Goal: Check status: Check status

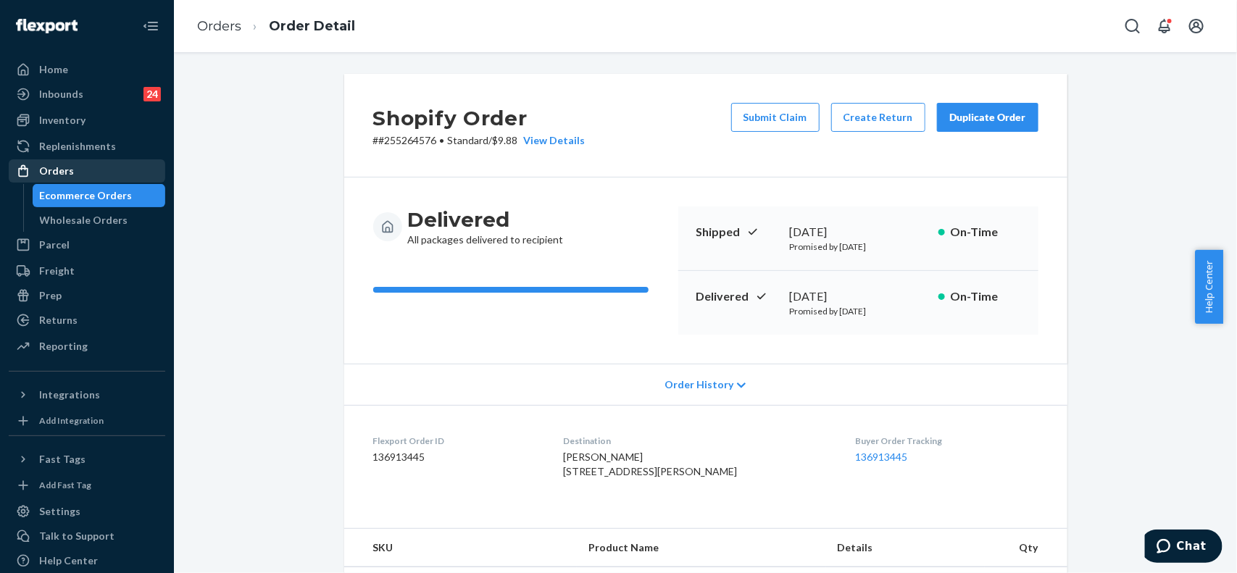
click at [31, 164] on div at bounding box center [27, 171] width 23 height 14
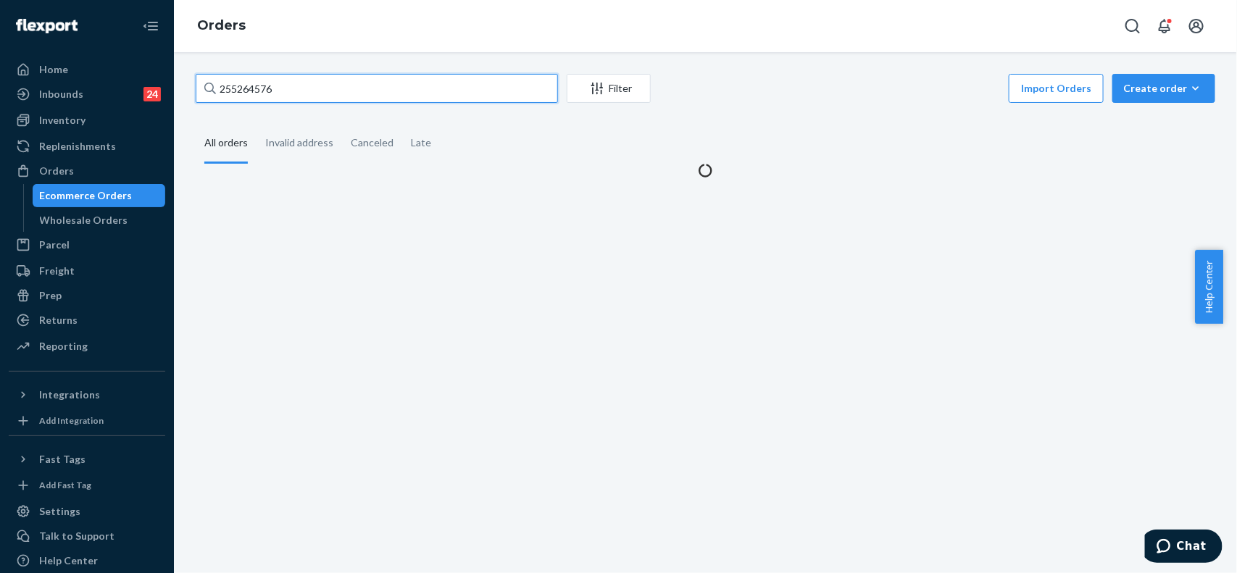
click at [272, 91] on input "255264576" at bounding box center [377, 88] width 362 height 29
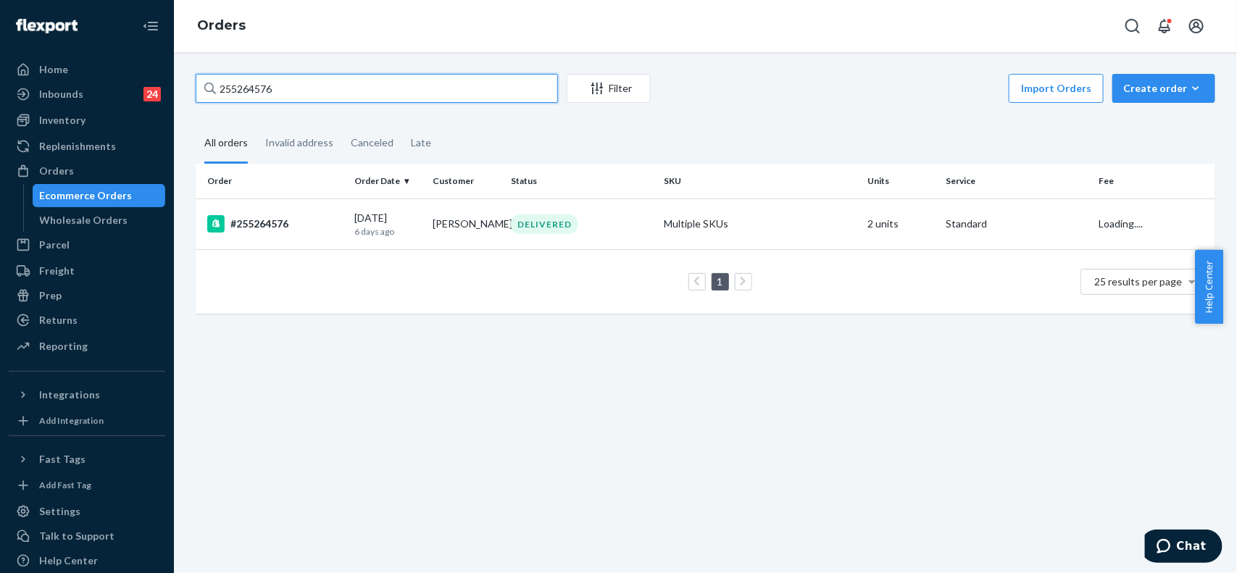
paste input "166765"
type input "255166765"
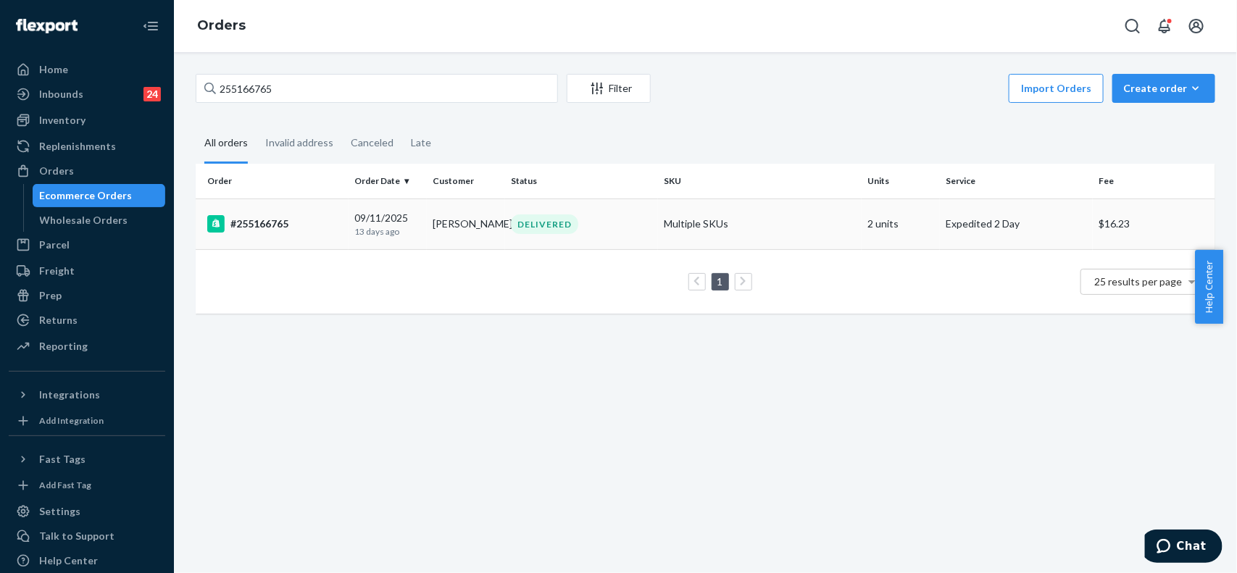
click at [314, 239] on td "#255166765" at bounding box center [272, 224] width 153 height 51
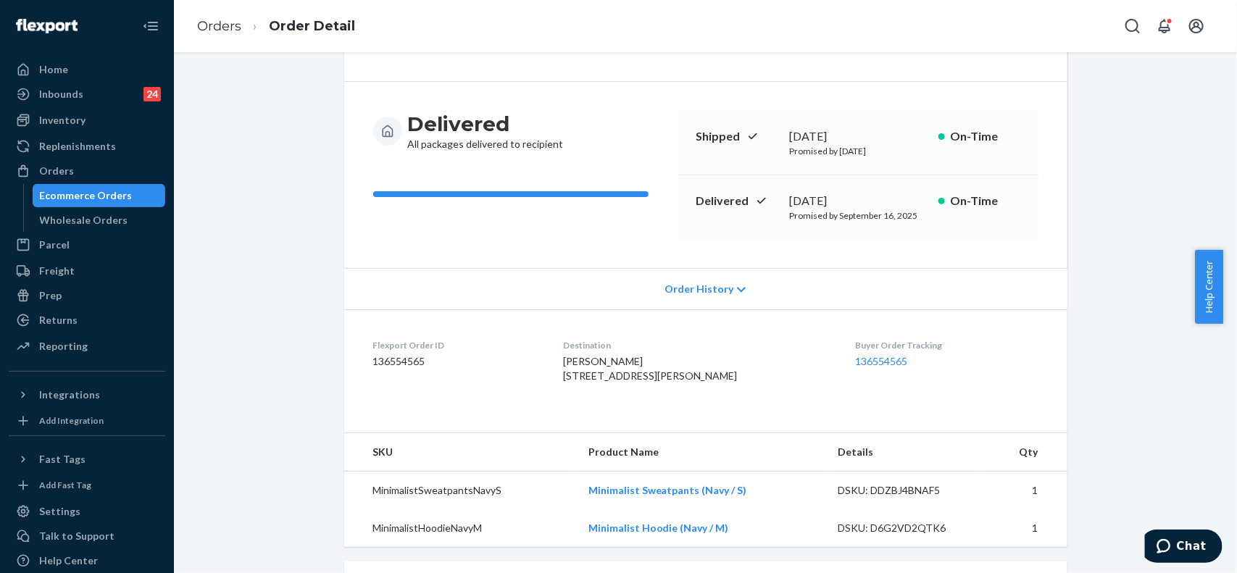
scroll to position [91, 0]
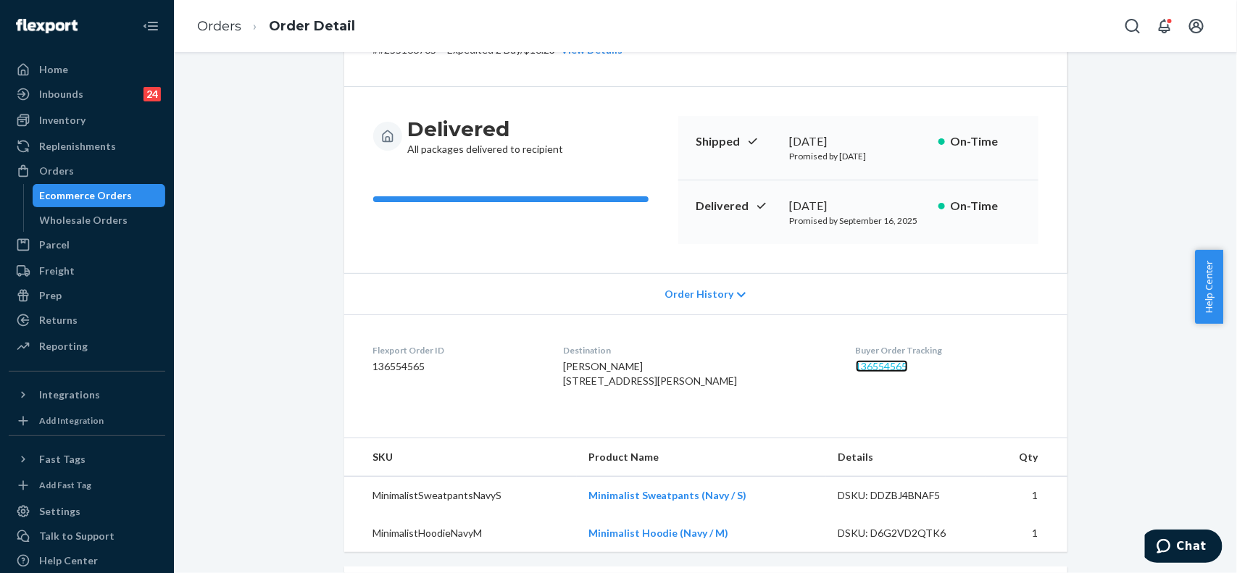
click at [863, 366] on link "136554565" at bounding box center [882, 366] width 52 height 12
click at [64, 171] on div "Orders" at bounding box center [56, 171] width 35 height 14
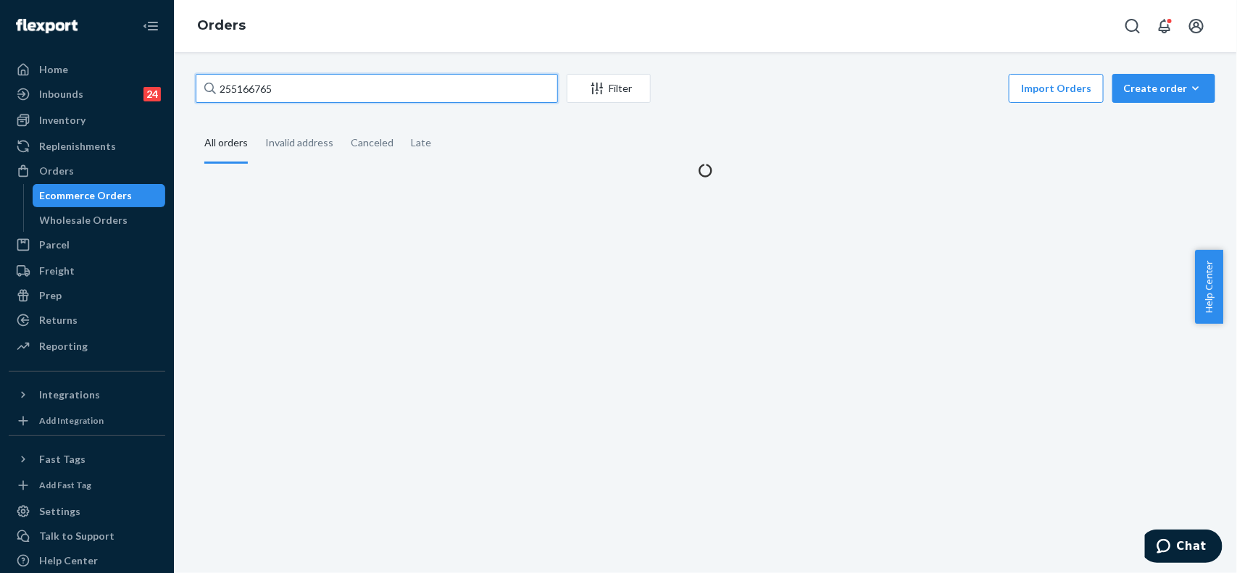
click at [298, 94] on input "255166765" at bounding box center [377, 88] width 362 height 29
paste input "218550"
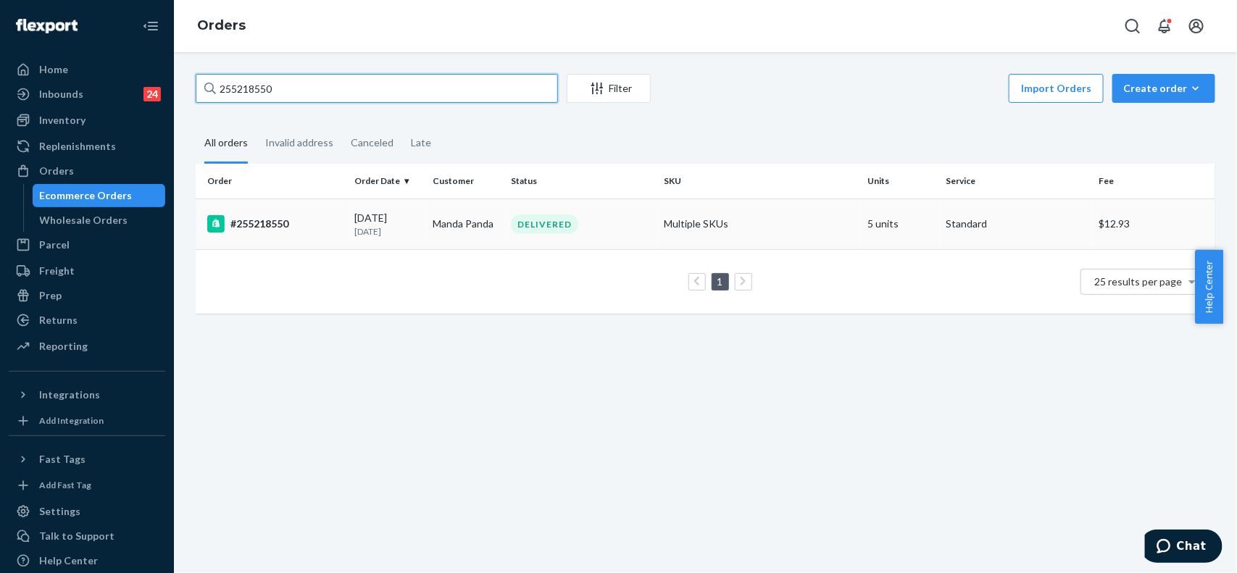
type input "255218550"
click at [314, 225] on div "#255218550" at bounding box center [274, 223] width 135 height 17
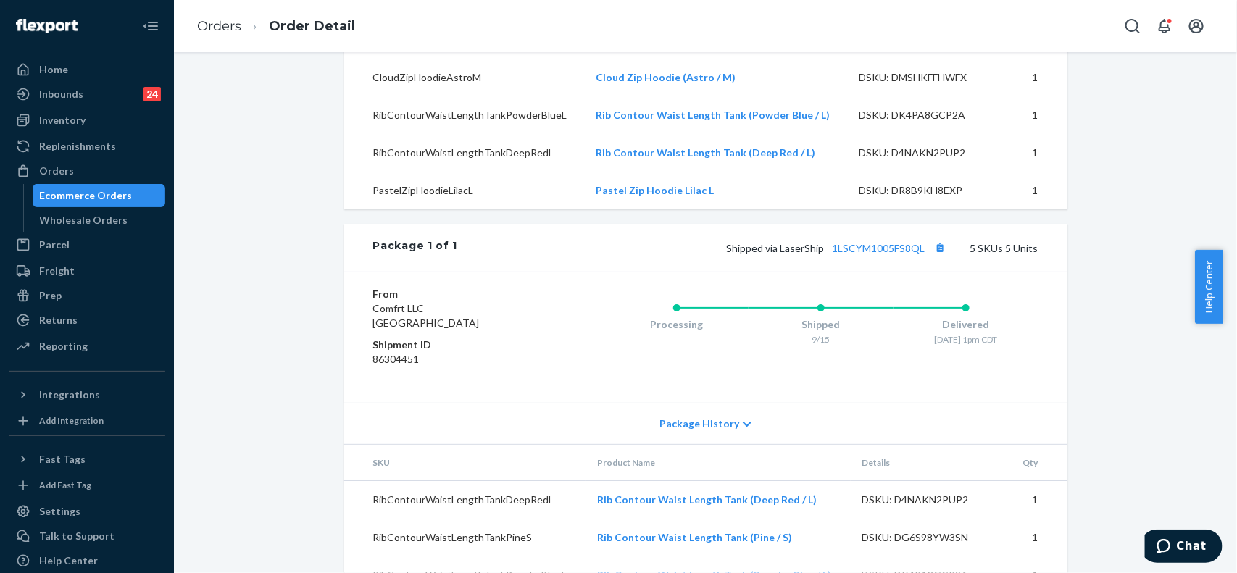
scroll to position [477, 0]
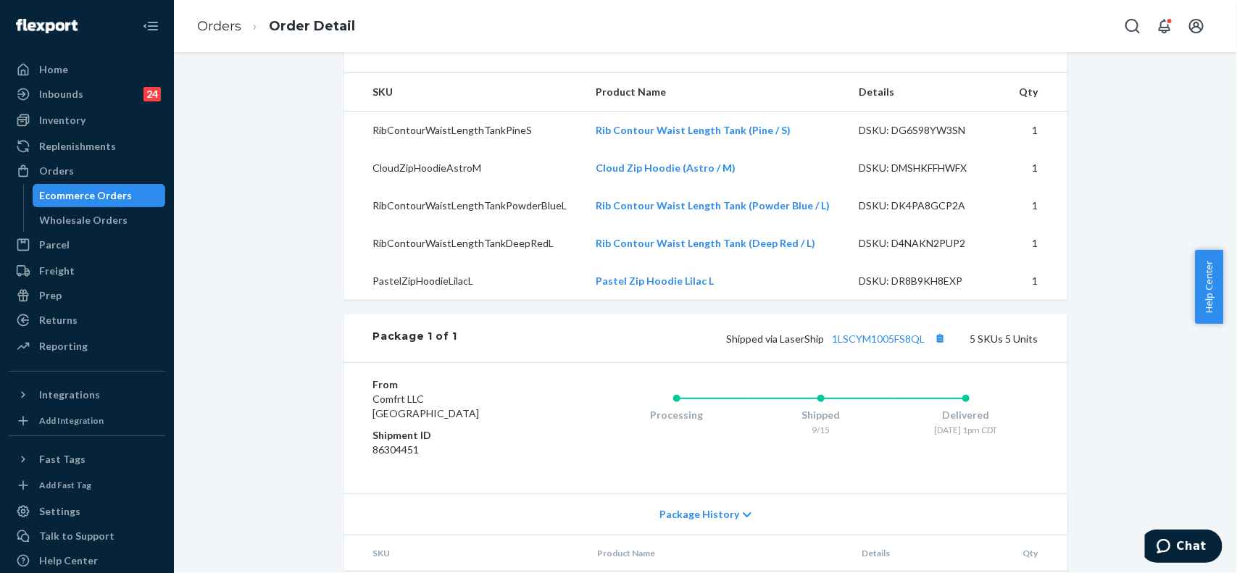
click at [363, 150] on td "RibContourWaistLengthTankPineS" at bounding box center [464, 131] width 240 height 38
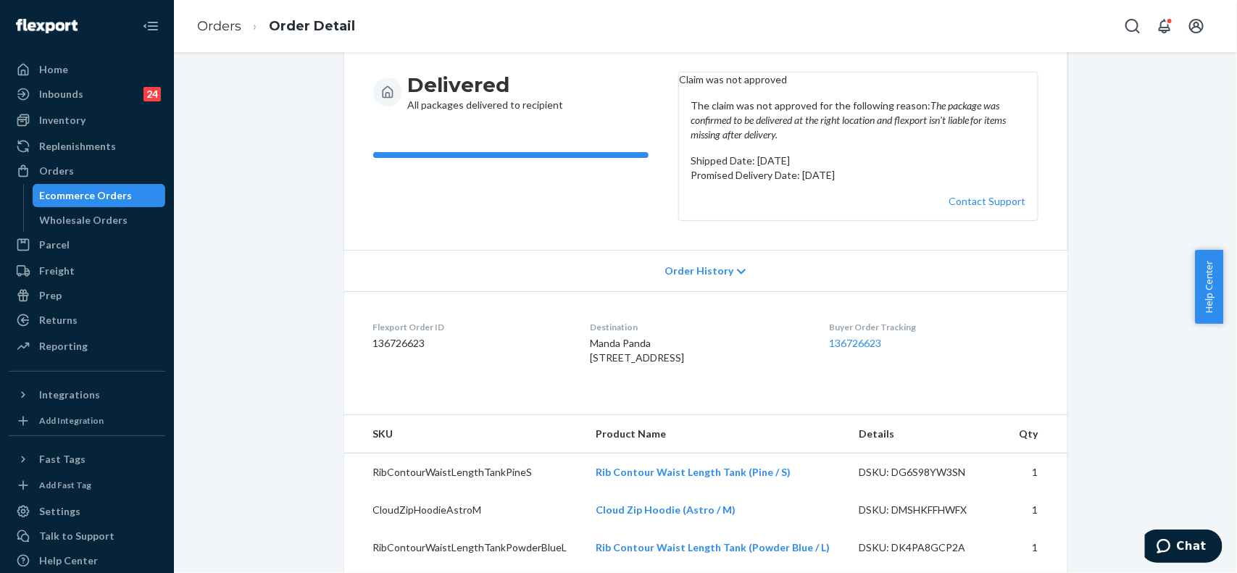
scroll to position [114, 0]
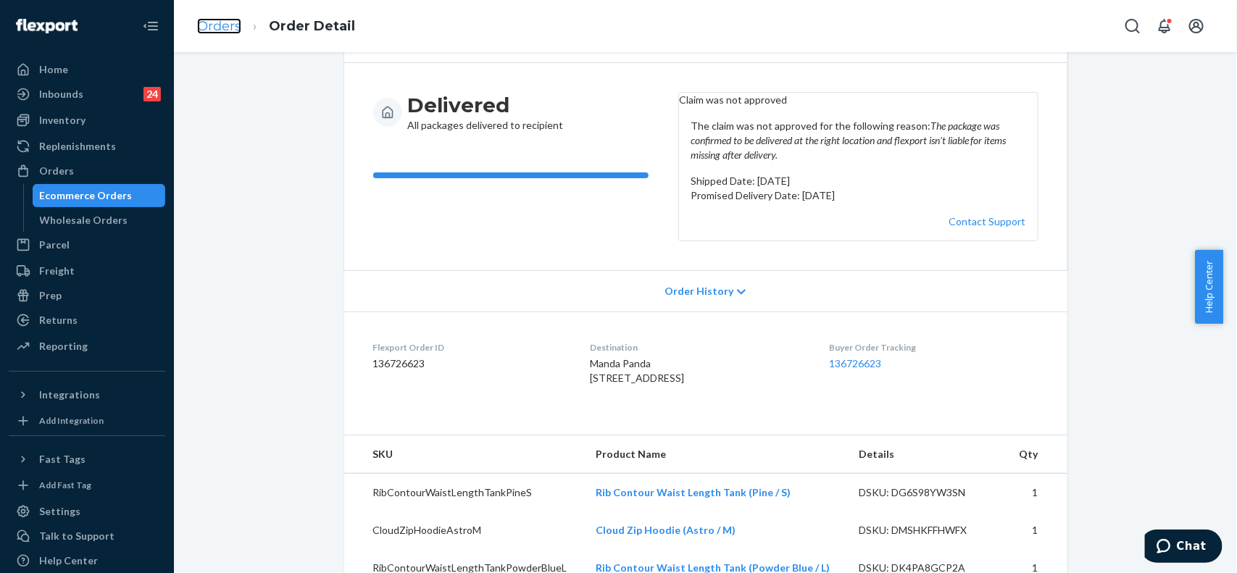
click at [221, 24] on link "Orders" at bounding box center [219, 26] width 44 height 16
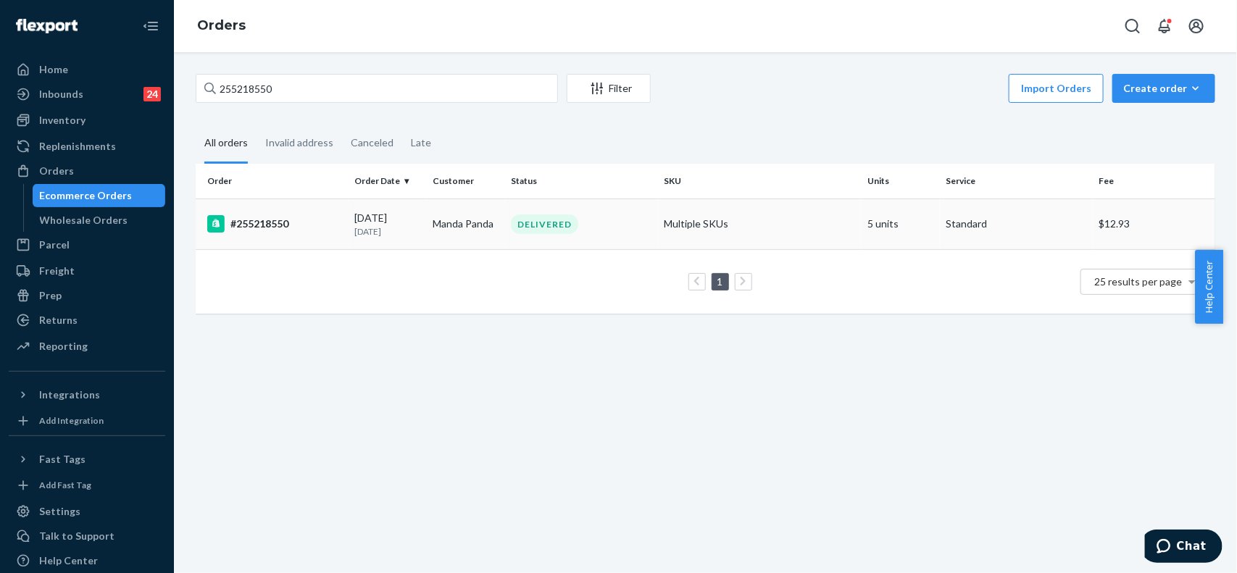
click at [310, 227] on div "#255218550" at bounding box center [274, 223] width 135 height 17
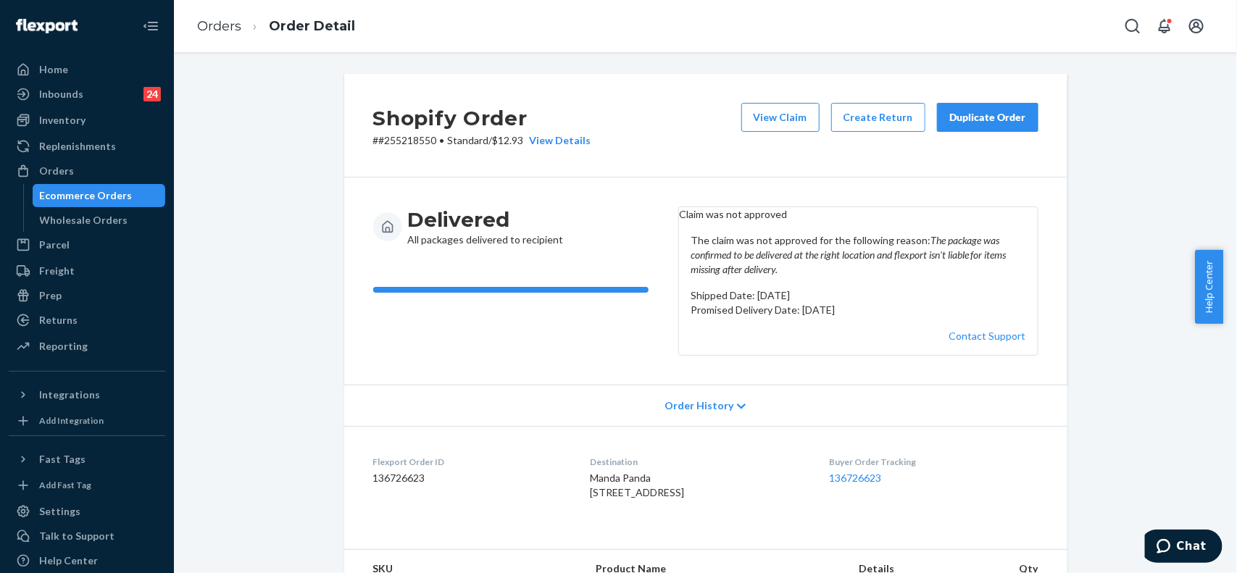
click at [214, 34] on li "Orders" at bounding box center [219, 26] width 44 height 19
click at [223, 29] on link "Orders" at bounding box center [219, 26] width 44 height 16
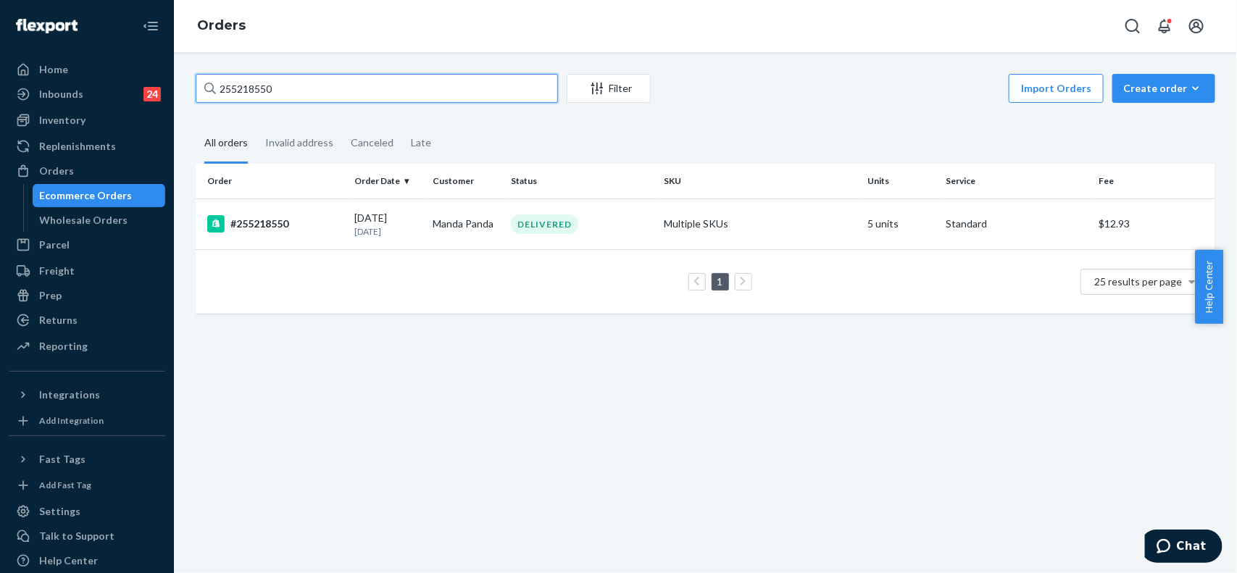
click at [250, 91] on input "255218550" at bounding box center [377, 88] width 362 height 29
paste input "173419"
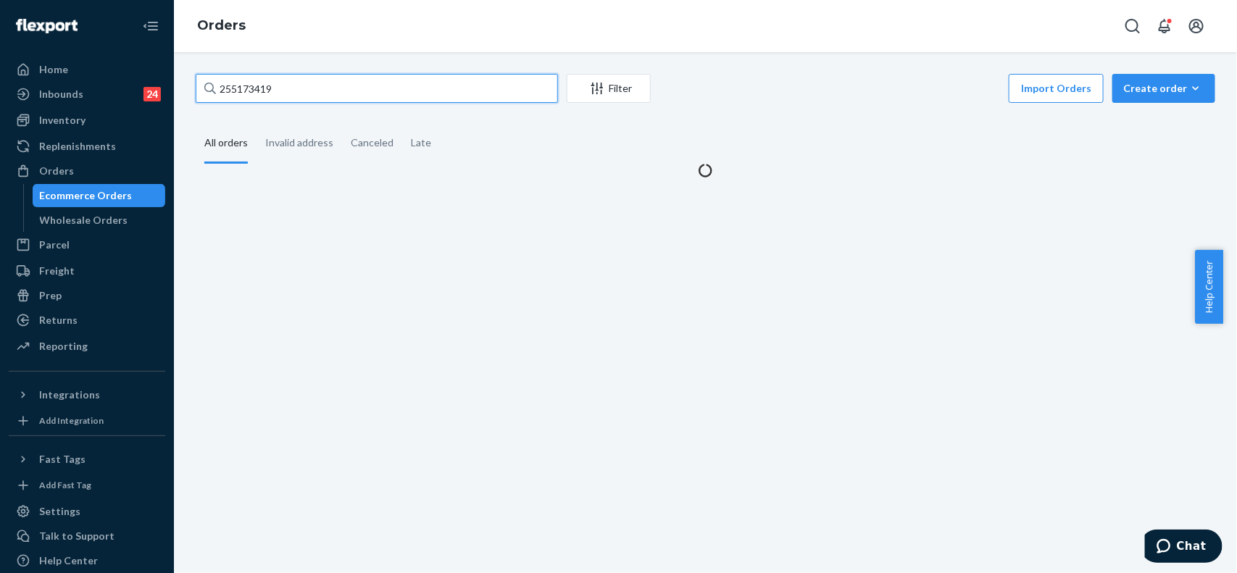
type input "255173419"
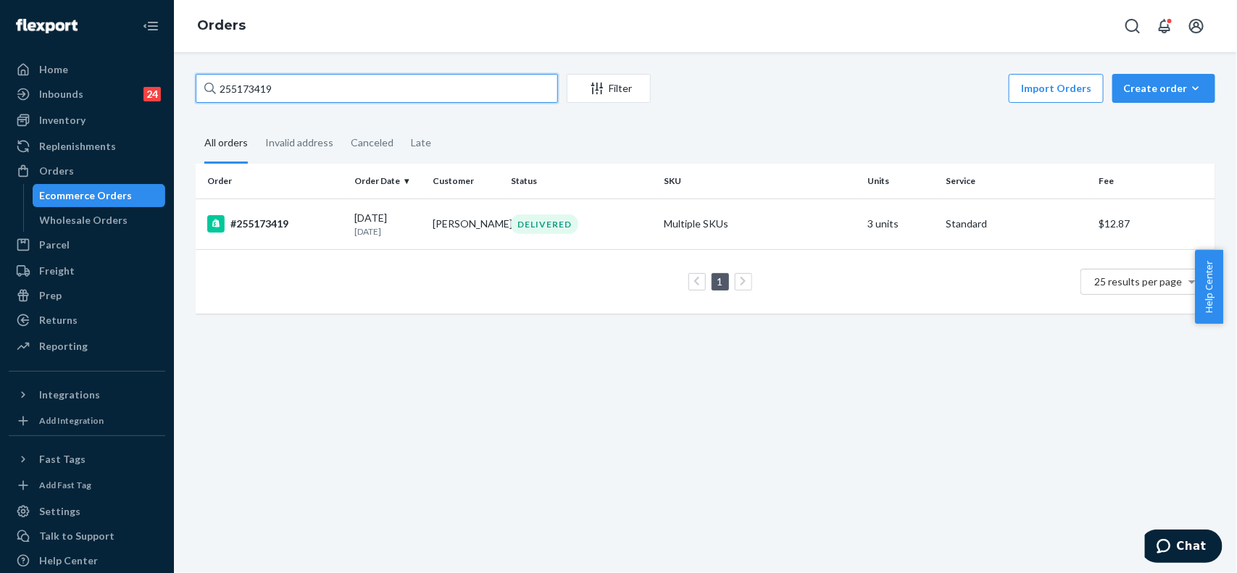
click at [321, 85] on input "255173419" at bounding box center [377, 88] width 362 height 29
click at [319, 89] on input "255173419" at bounding box center [377, 88] width 362 height 29
click at [283, 225] on div "#255173419" at bounding box center [274, 223] width 135 height 17
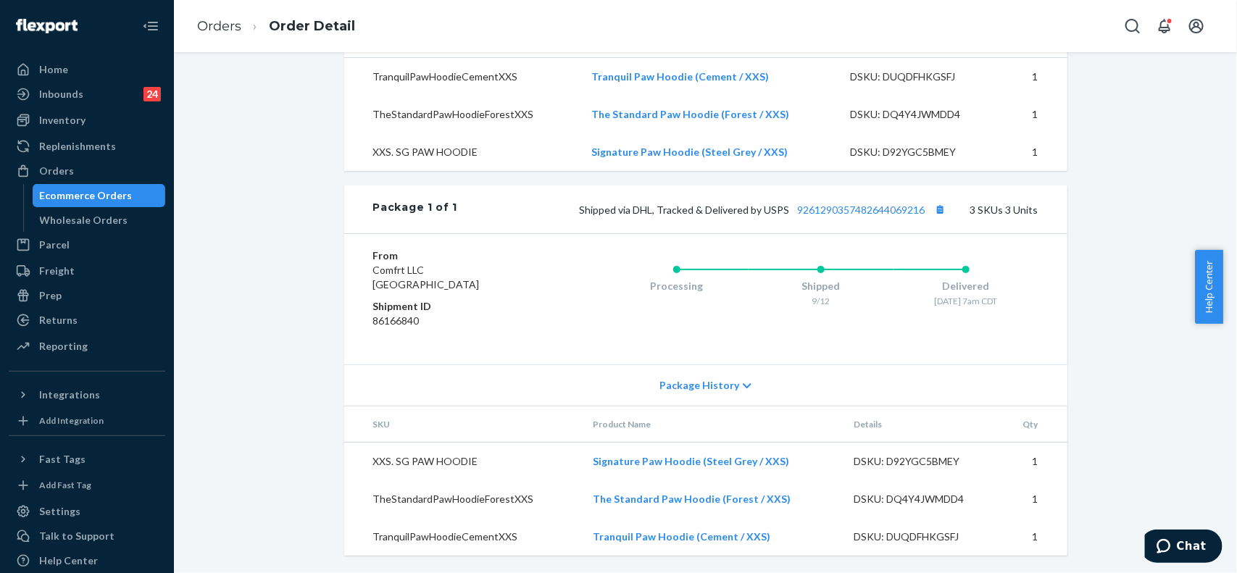
scroll to position [449, 0]
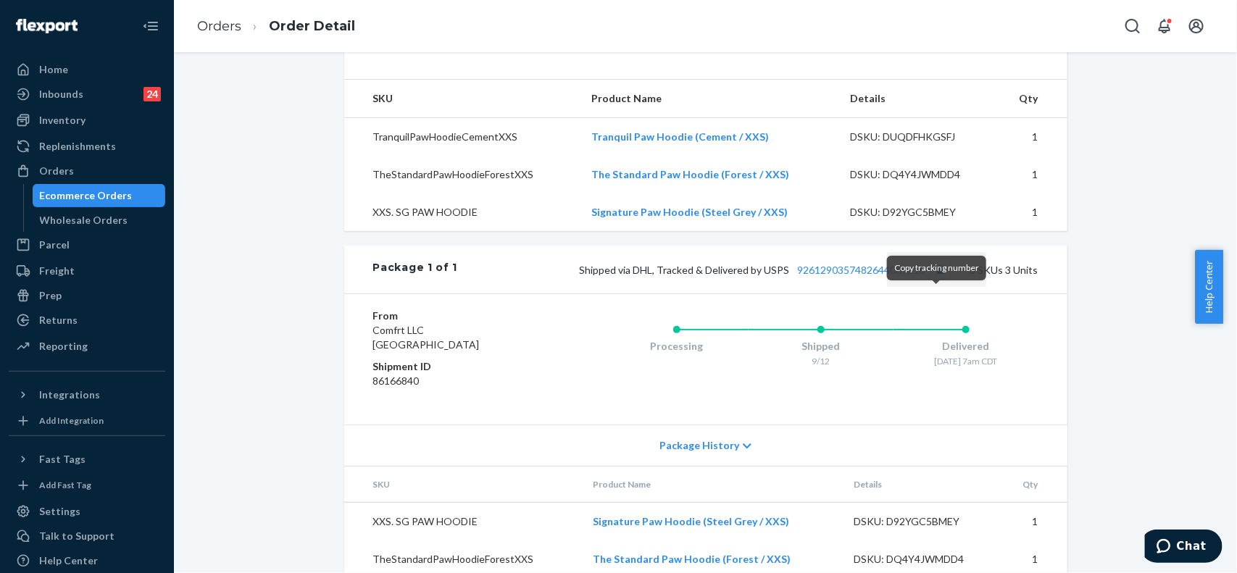
click at [935, 279] on button "Copy tracking number" at bounding box center [940, 269] width 19 height 19
